Goal: Information Seeking & Learning: Learn about a topic

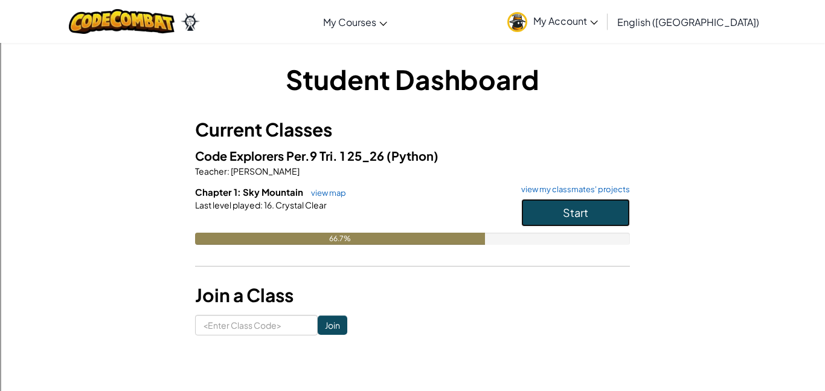
click at [542, 209] on button "Start" at bounding box center [575, 213] width 109 height 28
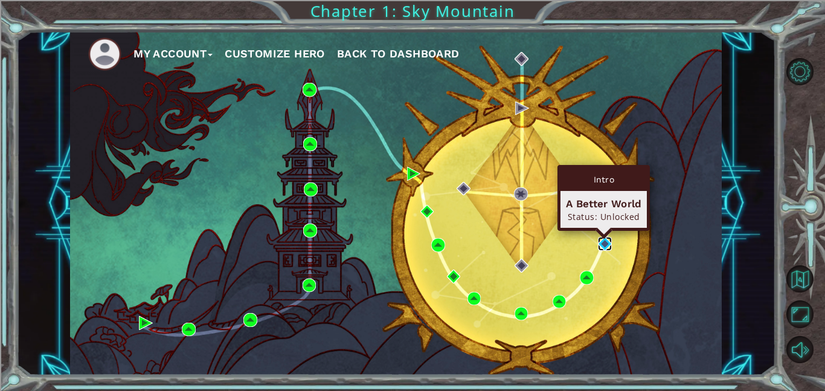
click at [606, 238] on img at bounding box center [605, 244] width 14 height 14
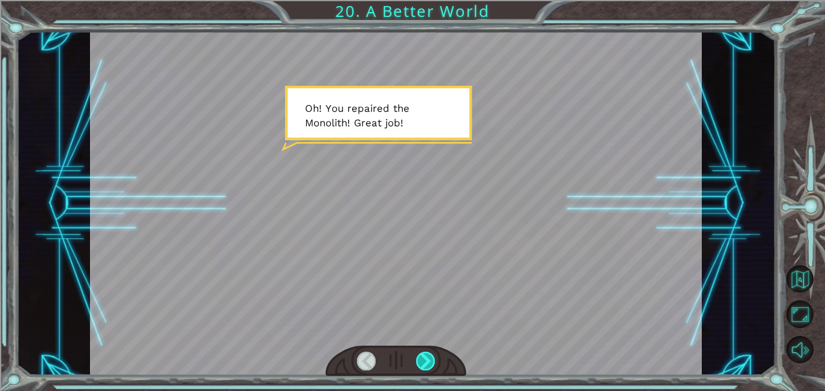
click at [423, 357] on div at bounding box center [425, 360] width 19 height 19
click at [424, 356] on div at bounding box center [425, 360] width 19 height 19
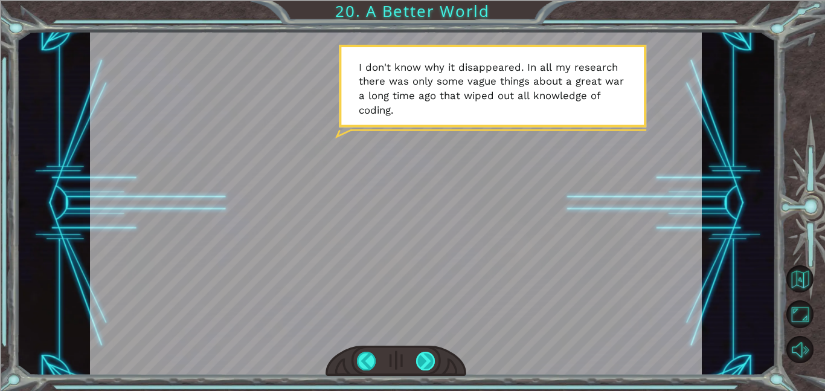
click at [425, 368] on div at bounding box center [425, 360] width 19 height 19
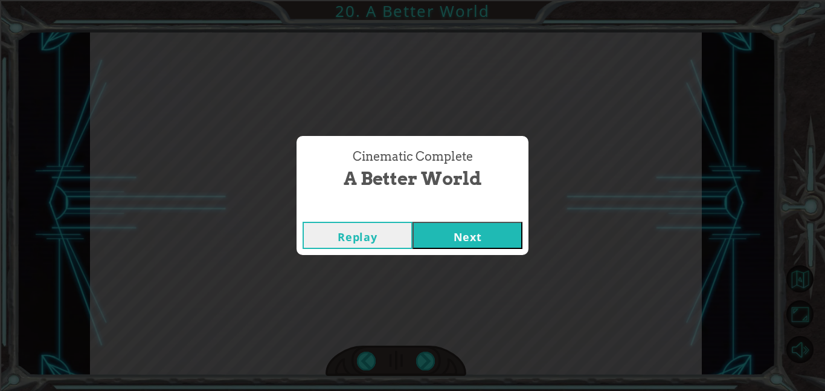
click at [480, 240] on button "Next" at bounding box center [467, 235] width 110 height 27
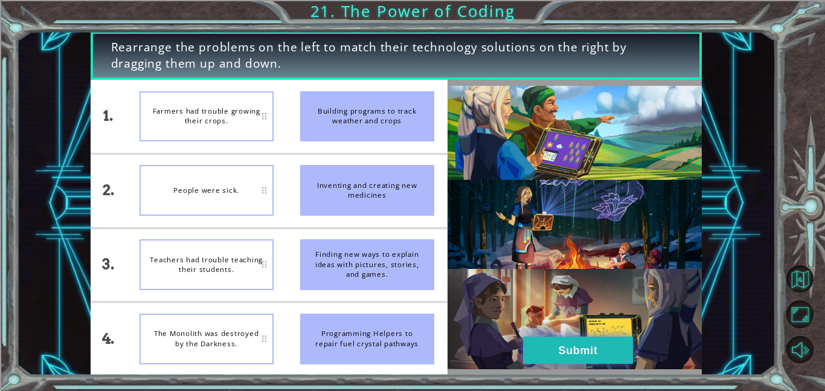
click at [527, 344] on button "Submit" at bounding box center [578, 349] width 110 height 27
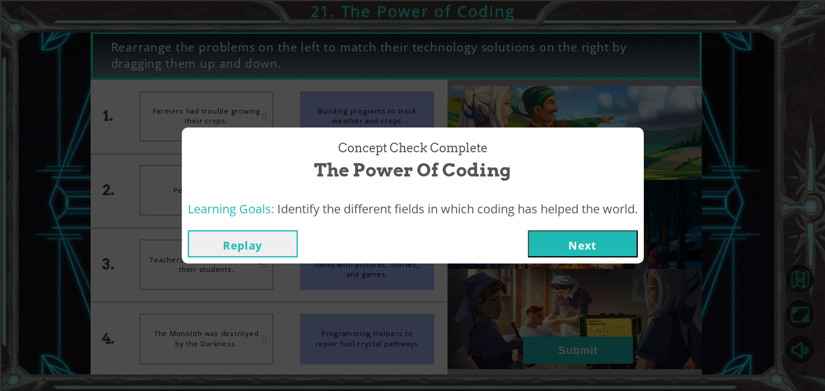
click at [604, 242] on button "Next" at bounding box center [583, 243] width 110 height 27
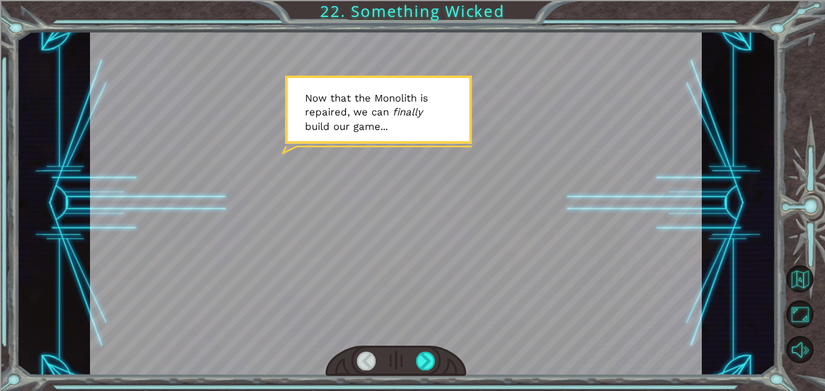
click at [435, 348] on div at bounding box center [395, 360] width 141 height 31
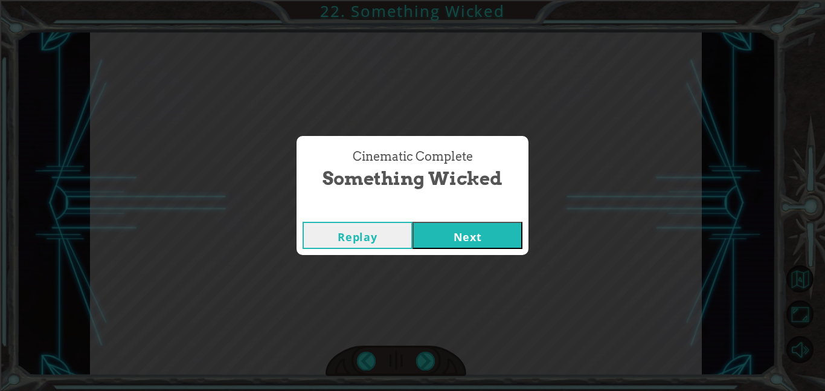
click at [475, 226] on button "Next" at bounding box center [467, 235] width 110 height 27
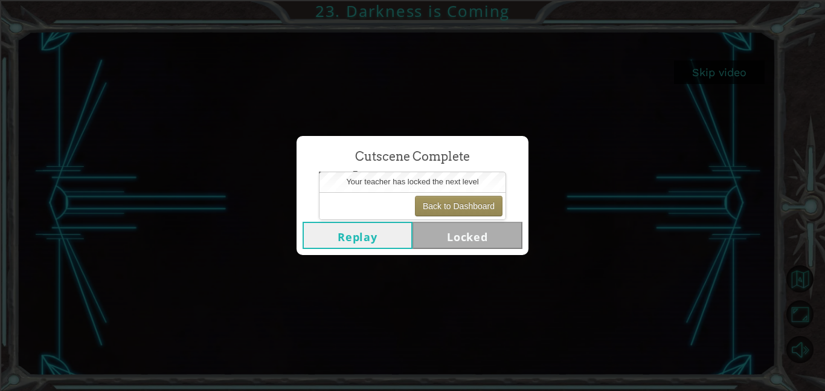
click at [572, 242] on div "Cutscene Complete Darkness is Coming Replay Locked" at bounding box center [412, 195] width 825 height 391
click at [481, 197] on button "Back to Dashboard" at bounding box center [459, 206] width 88 height 21
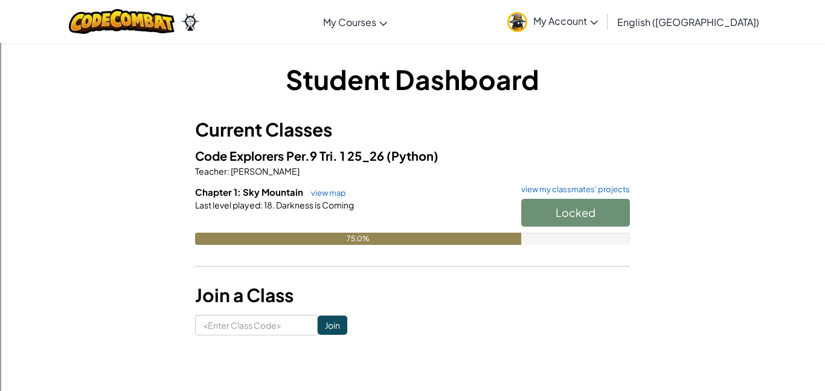
click at [590, 183] on div "Code Explorers Per.9 Tri. 1 25_26 (Python) Teacher : James Gorey Chapter 1: Sky…" at bounding box center [412, 204] width 435 height 117
